Goal: Check status

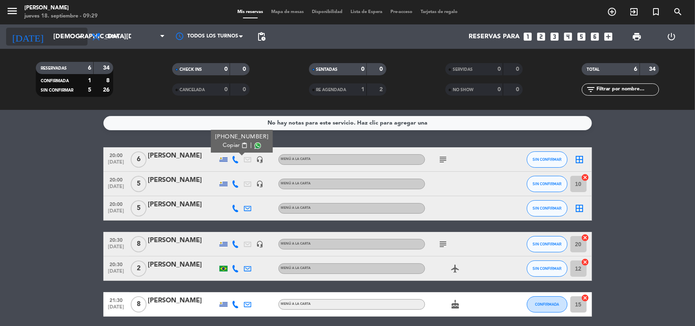
click at [80, 36] on icon "arrow_drop_down" at bounding box center [81, 37] width 10 height 10
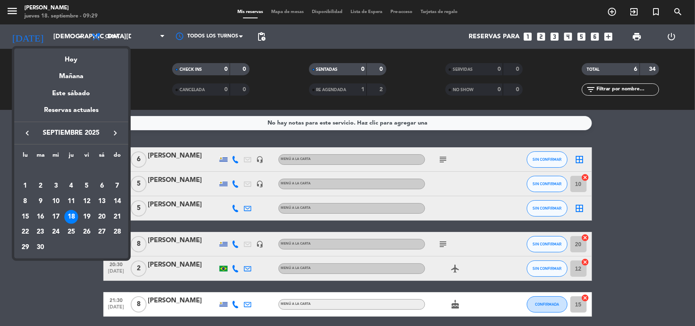
drag, startPoint x: 55, startPoint y: 213, endPoint x: 64, endPoint y: 202, distance: 14.2
click at [56, 213] on div "17" at bounding box center [56, 217] width 14 height 14
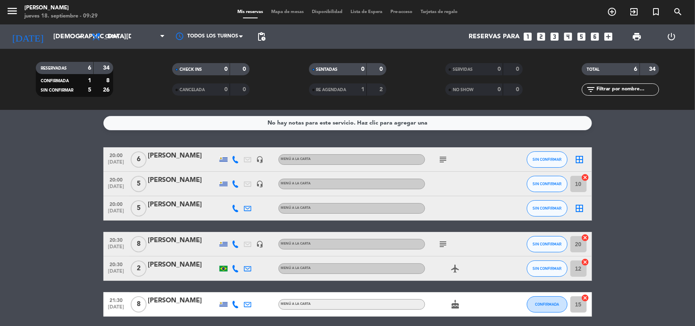
type input "[DATE]"
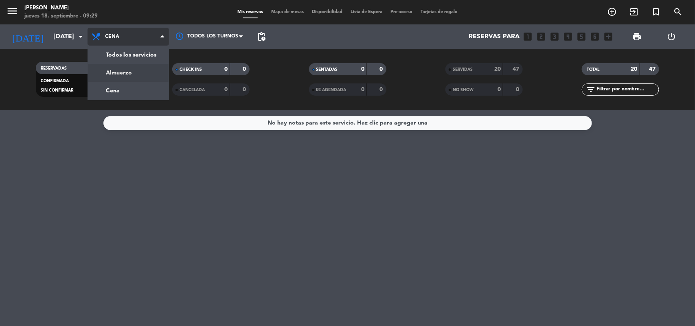
click at [122, 68] on div "menu [PERSON_NAME] [DATE] 18. septiembre - 09:29 Mis reservas Mapa de mesas Dis…" at bounding box center [347, 55] width 695 height 110
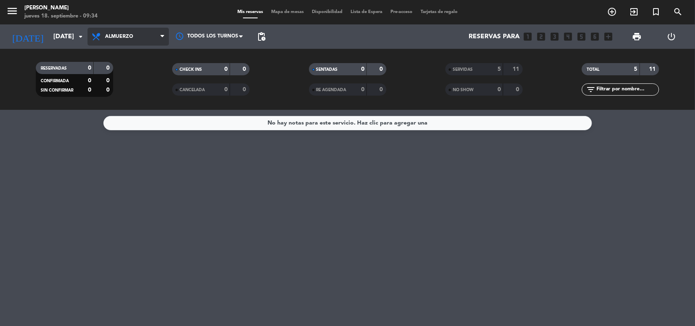
click at [161, 37] on icon at bounding box center [162, 36] width 4 height 7
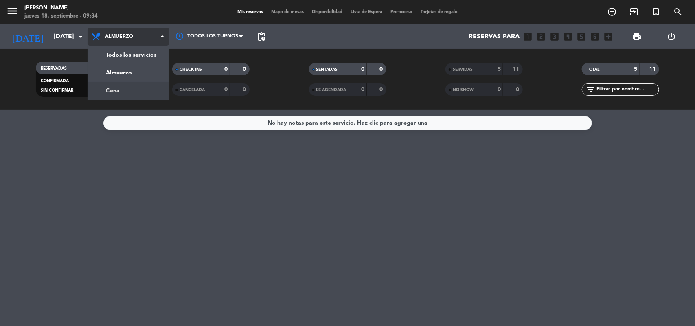
click at [127, 94] on div "menu [PERSON_NAME] [DATE] 18. septiembre - 09:34 Mis reservas Mapa de mesas Dis…" at bounding box center [347, 55] width 695 height 110
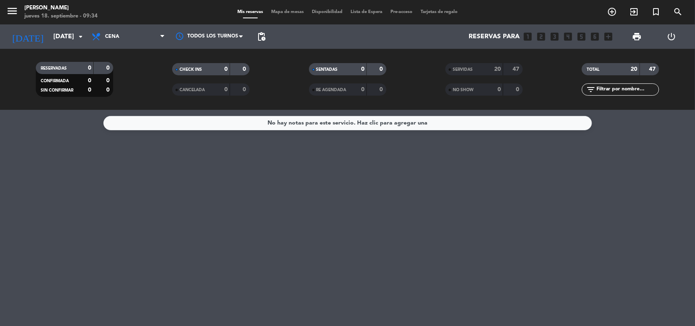
click at [459, 72] on div "SERVIDAS" at bounding box center [466, 69] width 37 height 9
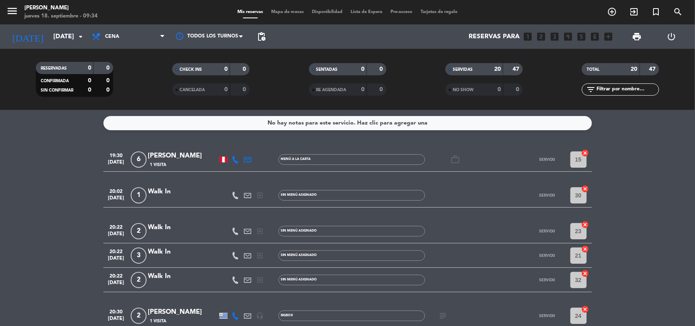
click at [224, 158] on div at bounding box center [223, 160] width 8 height 6
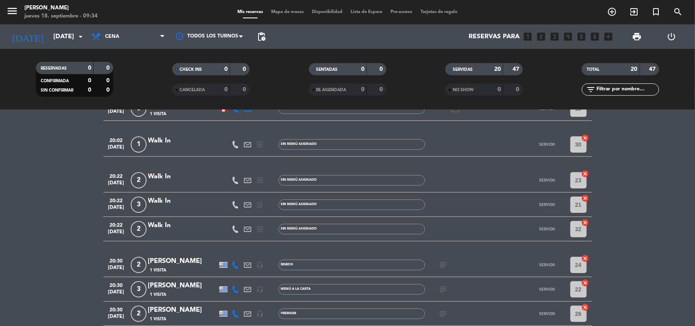
scroll to position [102, 0]
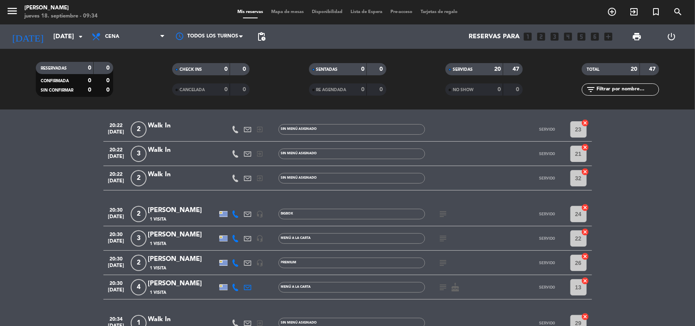
click at [443, 213] on icon "subject" at bounding box center [444, 214] width 10 height 10
copy div "ZQSU993A"
drag, startPoint x: 428, startPoint y: 198, endPoint x: 458, endPoint y: 198, distance: 30.5
click at [458, 198] on div "ZQSU993A" at bounding box center [443, 199] width 31 height 9
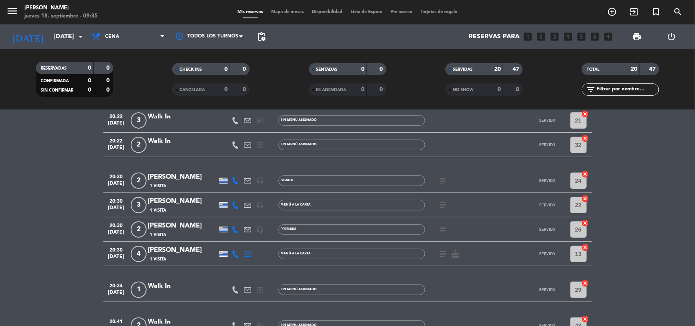
scroll to position [153, 0]
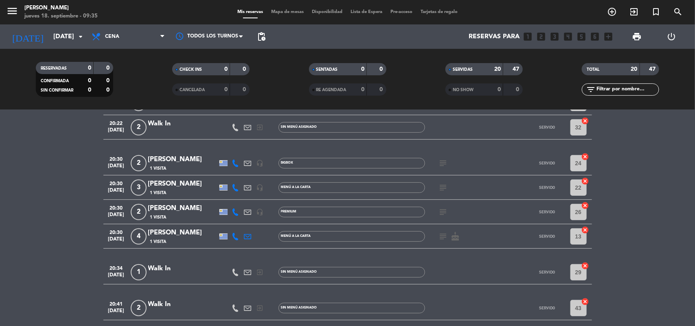
click at [441, 209] on icon "subject" at bounding box center [444, 212] width 10 height 10
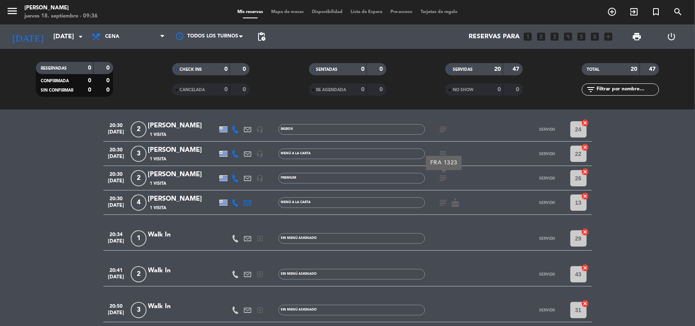
scroll to position [204, 0]
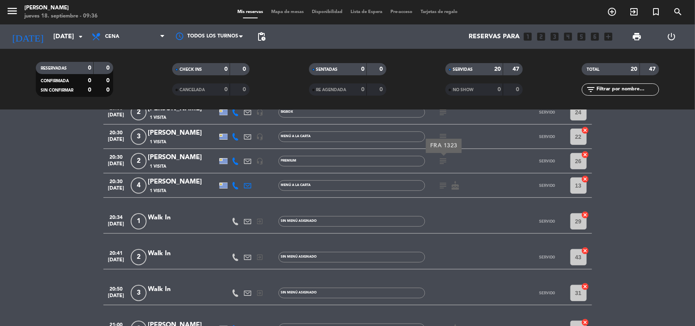
click at [442, 187] on icon "subject" at bounding box center [444, 186] width 10 height 10
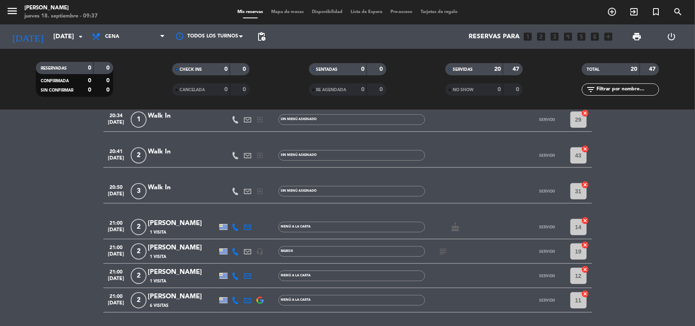
scroll to position [356, 0]
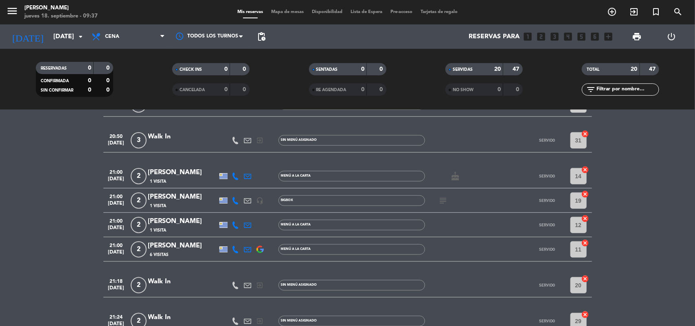
click at [443, 201] on icon "subject" at bounding box center [444, 201] width 10 height 10
copy div "PKWEESBE"
drag, startPoint x: 428, startPoint y: 186, endPoint x: 461, endPoint y: 184, distance: 32.6
click at [461, 184] on div "PKWEESBE" at bounding box center [443, 185] width 39 height 14
